Goal: Task Accomplishment & Management: Use online tool/utility

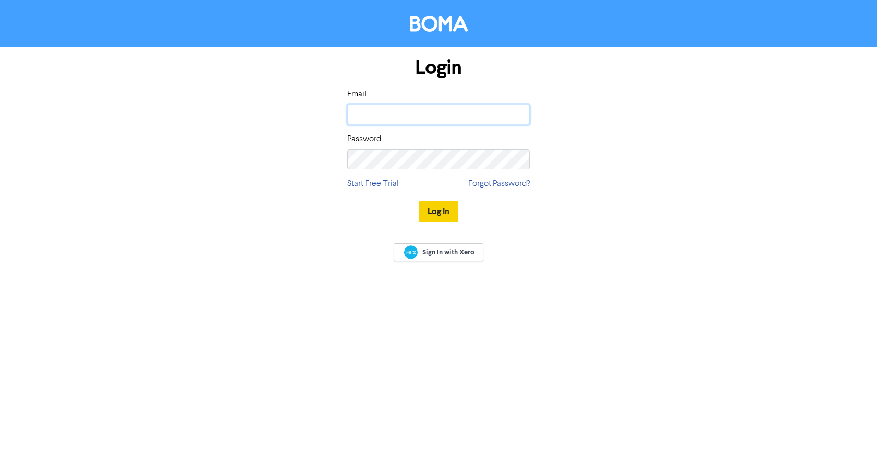
type input "[EMAIL_ADDRESS][DOMAIN_NAME]"
click at [434, 202] on button "Log In" at bounding box center [438, 212] width 40 height 22
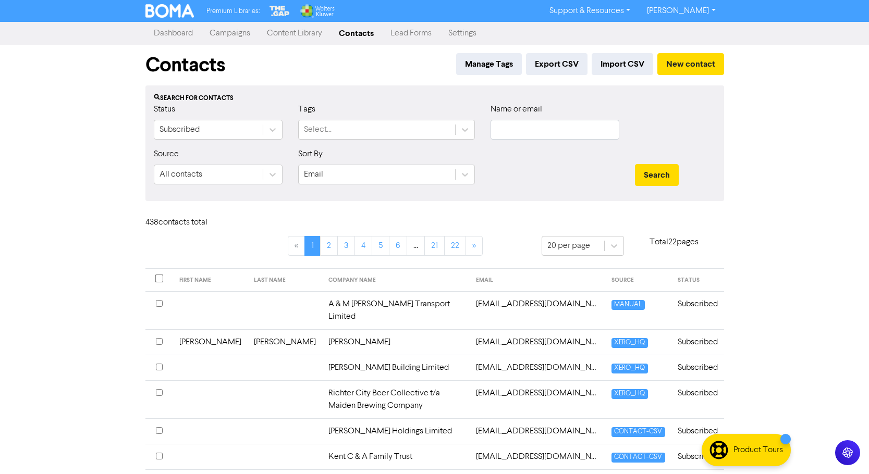
click at [236, 32] on link "Campaigns" at bounding box center [229, 33] width 57 height 21
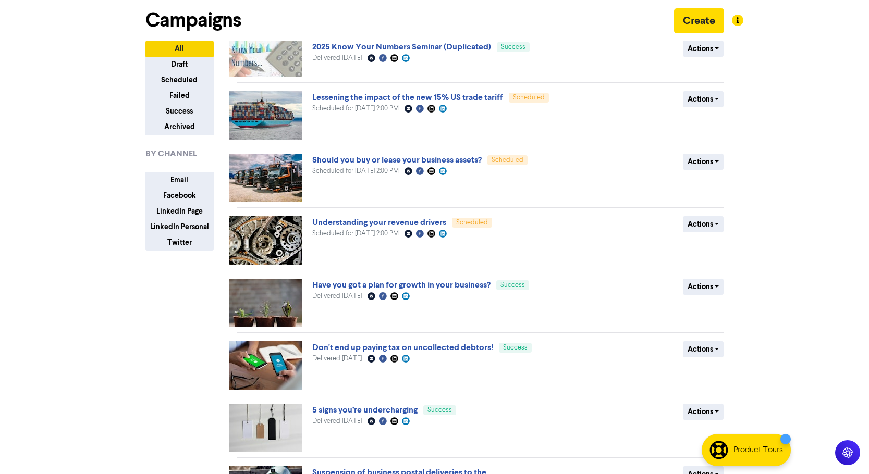
scroll to position [44, 0]
drag, startPoint x: 398, startPoint y: 46, endPoint x: 589, endPoint y: 63, distance: 191.9
click at [583, 62] on div "Actions Duplicate Archive" at bounding box center [648, 59] width 168 height 36
click at [717, 53] on button "Actions" at bounding box center [703, 49] width 41 height 16
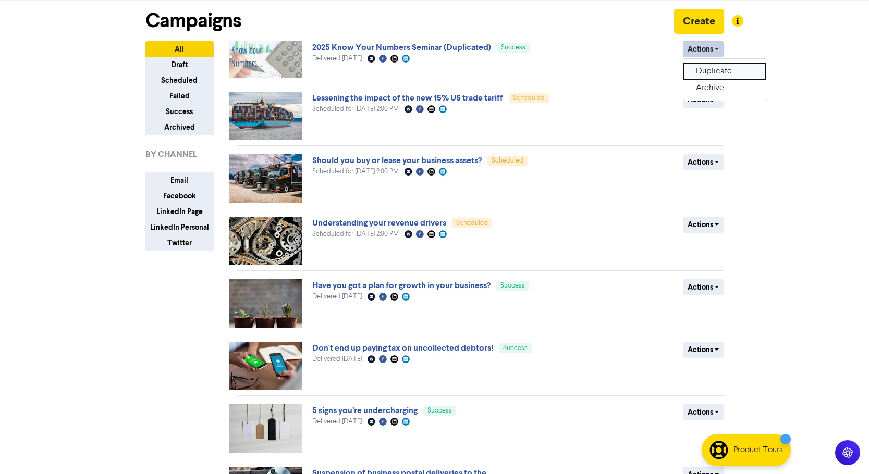
click at [714, 69] on button "Duplicate" at bounding box center [724, 71] width 82 height 17
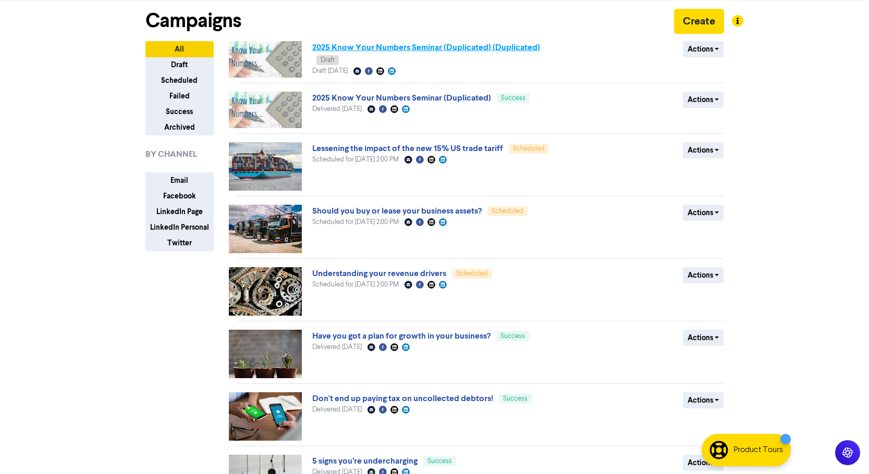
click at [481, 48] on link "2025 Know Your Numbers Seminar (Duplicated) (Duplicated)" at bounding box center [426, 47] width 228 height 10
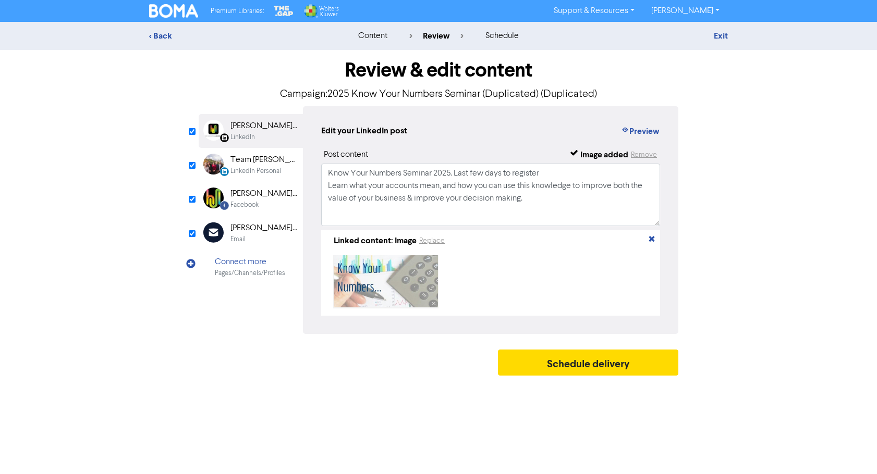
click at [248, 231] on div "[PERSON_NAME] [PERSON_NAME] Ltd" at bounding box center [263, 228] width 67 height 13
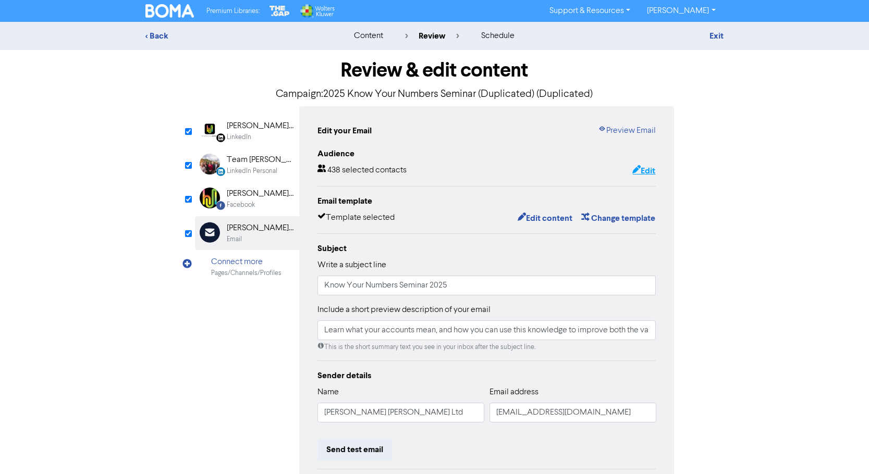
click at [647, 172] on button "Edit" at bounding box center [644, 171] width 24 height 14
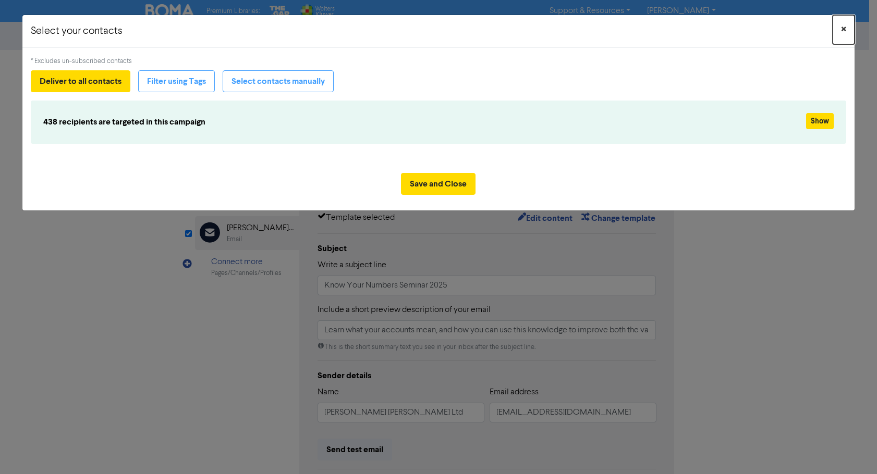
click at [841, 28] on span "×" at bounding box center [843, 30] width 5 height 16
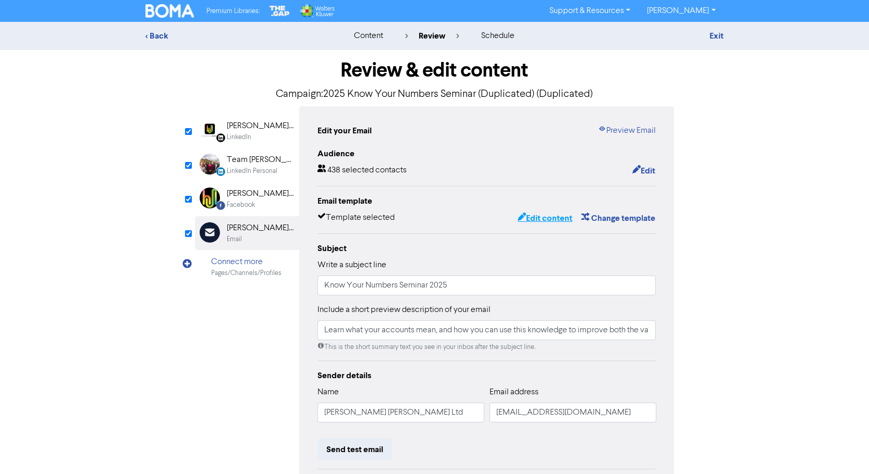
click at [552, 222] on button "Edit content" at bounding box center [545, 219] width 56 height 14
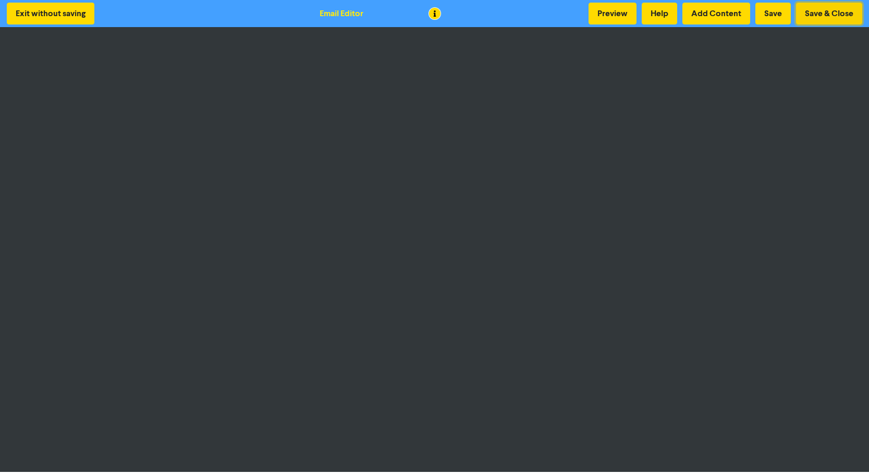
click at [828, 13] on button "Save & Close" at bounding box center [829, 14] width 66 height 22
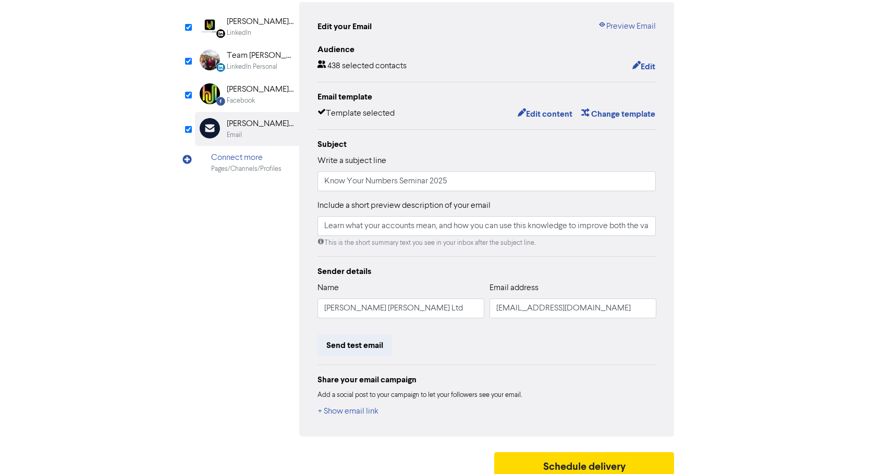
scroll to position [115, 0]
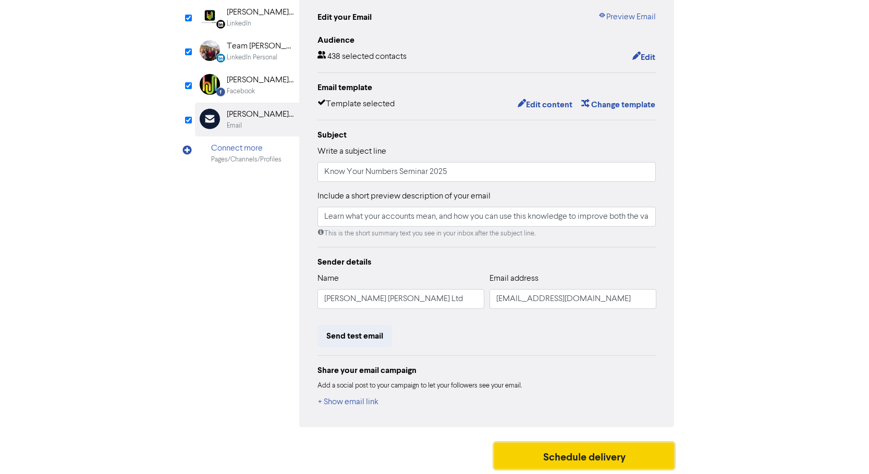
click at [592, 452] on button "Schedule delivery" at bounding box center [584, 456] width 180 height 26
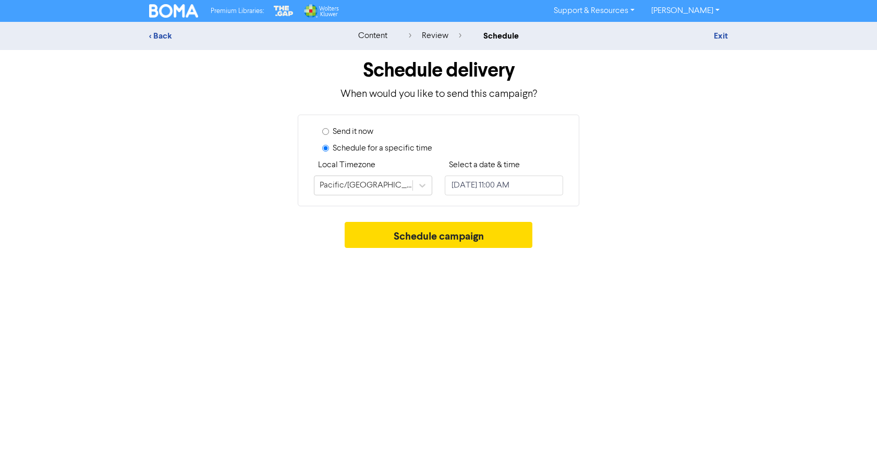
click at [324, 130] on input "Send it now" at bounding box center [325, 131] width 7 height 7
radio input "true"
radio input "false"
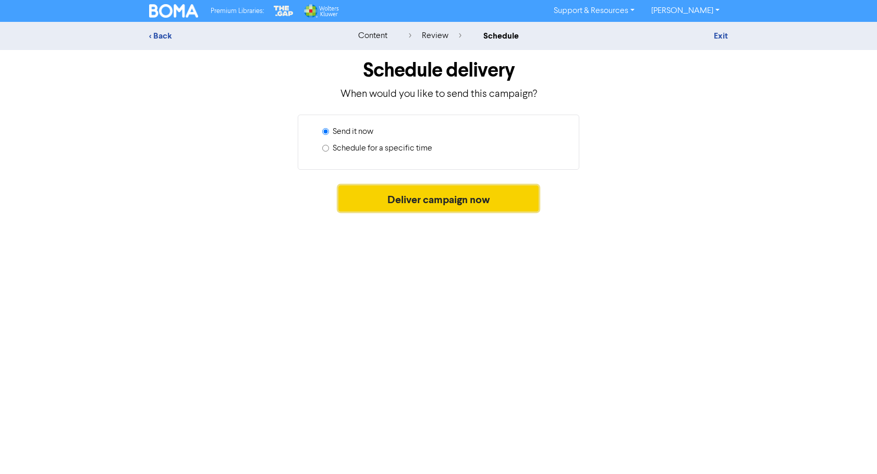
click at [447, 200] on button "Deliver campaign now" at bounding box center [438, 199] width 201 height 26
